Goal: Task Accomplishment & Management: Manage account settings

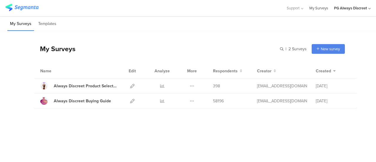
click at [320, 9] on link "My Surveys" at bounding box center [318, 8] width 19 height 16
click at [290, 7] on span "Support" at bounding box center [292, 8] width 13 height 6
drag, startPoint x: 333, startPoint y: 5, endPoint x: 340, endPoint y: 20, distance: 16.1
click at [334, 8] on div "PG Always Discreet" at bounding box center [350, 8] width 33 height 6
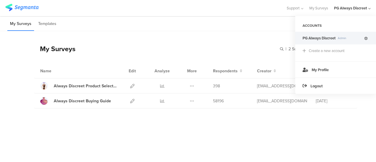
click at [364, 37] on icon at bounding box center [366, 39] width 4 height 4
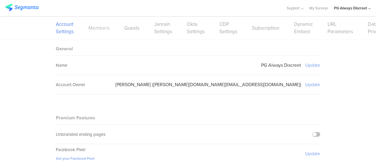
click at [94, 28] on link "Members" at bounding box center [98, 27] width 21 height 7
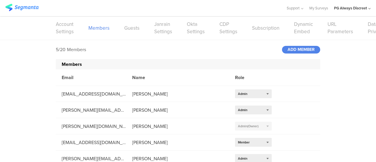
scroll to position [9, 0]
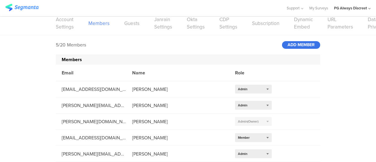
click at [290, 41] on div "ADD MEMBER" at bounding box center [301, 45] width 38 height 8
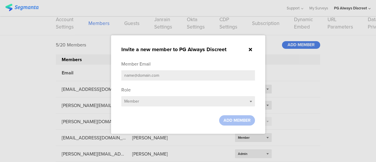
click at [152, 72] on input "text" at bounding box center [188, 75] width 134 height 10
paste input "nayak.n.4@pg.com"
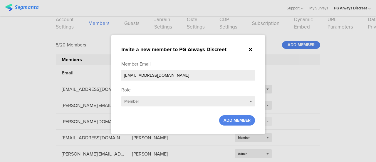
type input "nayak.n.4@pg.com"
drag, startPoint x: 189, startPoint y: 41, endPoint x: 218, endPoint y: 40, distance: 29.1
click at [218, 40] on sg-small-dialog "Invite a new member to PG Always Discreet Member Email nayak.n.4@pg.com Role Se…" at bounding box center [188, 84] width 154 height 98
click at [250, 49] on icon at bounding box center [250, 49] width 3 height 5
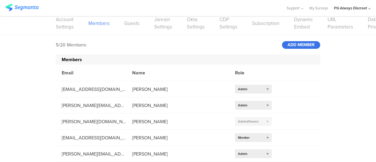
click at [301, 41] on div "ADD MEMBER" at bounding box center [301, 45] width 38 height 8
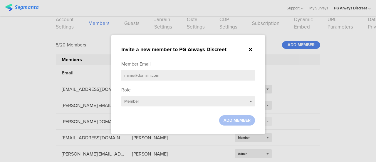
click at [212, 74] on input "text" at bounding box center [188, 75] width 134 height 10
paste input "nayak.n.4@pg.com"
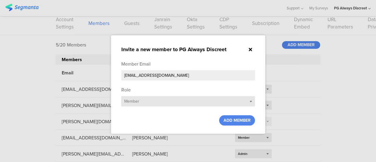
type input "nayak.n.4@pg.com"
click at [242, 99] on div "Select role... Member" at bounding box center [188, 101] width 134 height 10
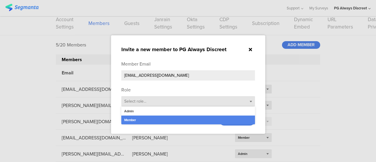
click at [242, 102] on div "Select role... Member" at bounding box center [188, 101] width 134 height 10
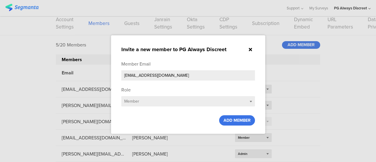
click at [242, 119] on span "ADD MEMBER" at bounding box center [236, 120] width 27 height 6
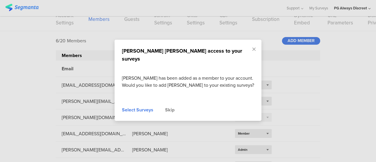
click at [146, 109] on div "Select Surveys" at bounding box center [137, 109] width 31 height 7
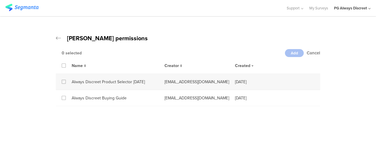
click at [63, 80] on icon at bounding box center [63, 82] width 3 height 4
click at [0, 0] on input "checkbox" at bounding box center [0, 0] width 0 height 0
click at [65, 98] on icon at bounding box center [63, 98] width 3 height 4
click at [0, 0] on input "checkbox" at bounding box center [0, 0] width 0 height 0
click at [289, 51] on div "Add" at bounding box center [294, 53] width 19 height 8
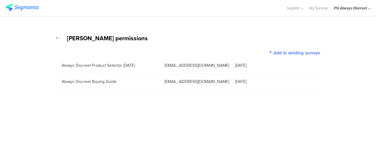
click at [56, 36] on icon at bounding box center [58, 38] width 5 height 6
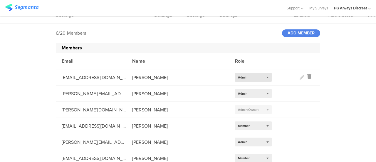
scroll to position [25, 0]
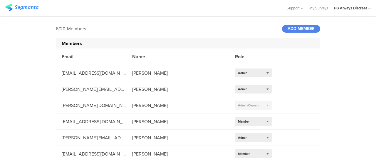
click at [24, 8] on img at bounding box center [21, 7] width 33 height 7
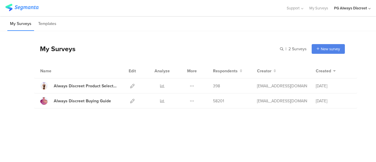
drag, startPoint x: 102, startPoint y: 103, endPoint x: 79, endPoint y: 109, distance: 23.1
click at [79, 109] on div "My Surveys | 2 Surveys New survey Start from scratch Choose from templates Name…" at bounding box center [189, 74] width 310 height 86
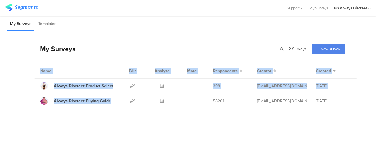
drag, startPoint x: 32, startPoint y: 68, endPoint x: 137, endPoint y: 132, distance: 123.0
click at [137, 132] on div "My Surveys | 2 Surveys New survey Start from scratch Choose from templates Name…" at bounding box center [188, 81] width 376 height 101
click at [134, 131] on div "My Surveys | 2 Surveys New survey Start from scratch Choose from templates Name…" at bounding box center [188, 81] width 376 height 101
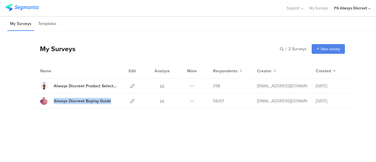
drag, startPoint x: 119, startPoint y: 107, endPoint x: 45, endPoint y: 116, distance: 74.3
click at [49, 109] on div "My Surveys | 2 Surveys New survey Start from scratch Choose from templates Name…" at bounding box center [189, 74] width 310 height 86
copy link "Always Discreet Buying Guide"
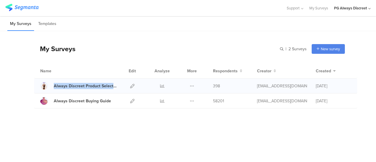
drag, startPoint x: 51, startPoint y: 79, endPoint x: 121, endPoint y: 85, distance: 70.1
click at [121, 85] on div "Always Discreet Product Selector June 2024 Duplicate Export 398" at bounding box center [195, 85] width 323 height 15
copy link "Always Discreet Product Selector Ju"
